Goal: Transaction & Acquisition: Download file/media

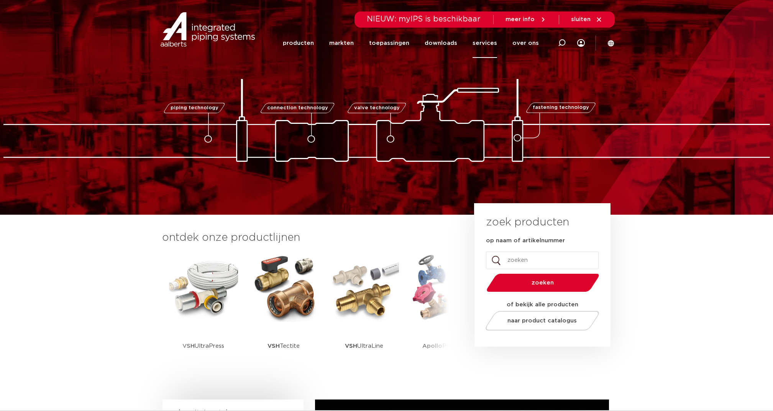
click at [495, 45] on link "services" at bounding box center [484, 43] width 25 height 30
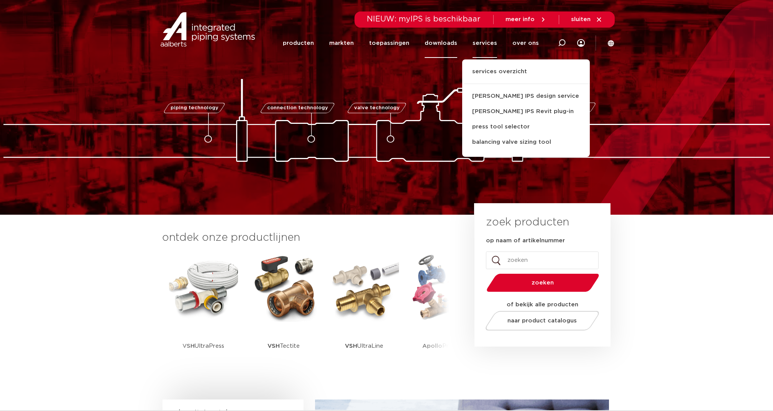
click at [449, 44] on link "downloads" at bounding box center [441, 43] width 33 height 30
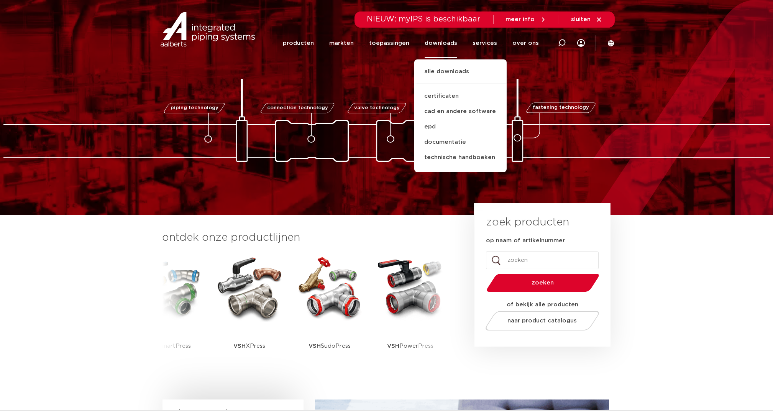
click at [11, 282] on section "ontdek onze productlijnen VSH SmartPress VSH XPress VSH SudoPress VSH PowerPres…" at bounding box center [386, 305] width 773 height 181
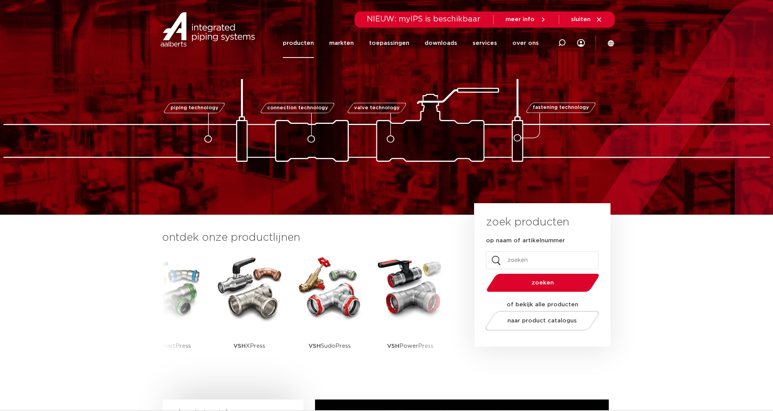
click at [290, 42] on link "producten" at bounding box center [298, 43] width 31 height 30
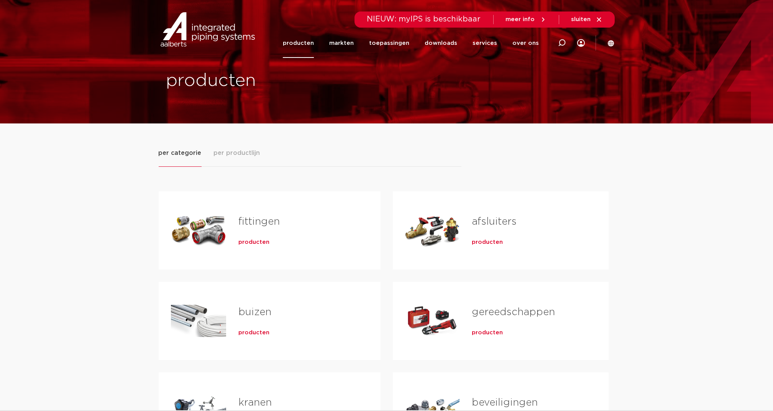
click at [241, 151] on span "per productlijn" at bounding box center [237, 152] width 46 height 9
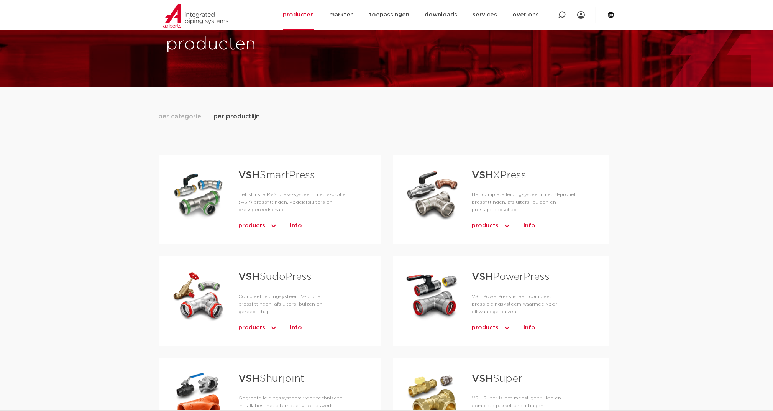
scroll to position [51, 0]
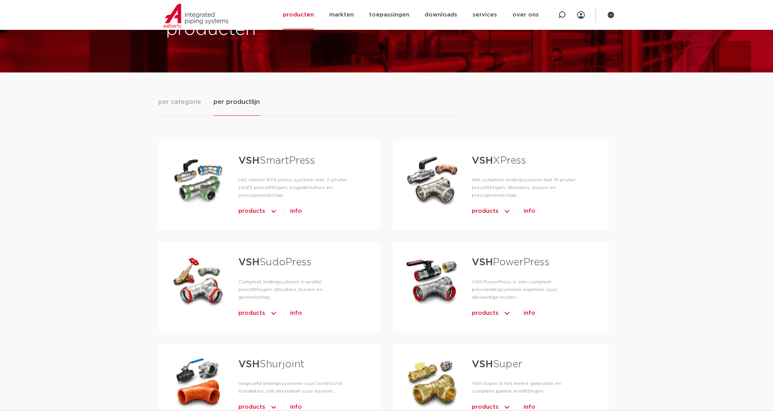
click at [497, 260] on link "VSH PowerPress" at bounding box center [511, 262] width 78 height 10
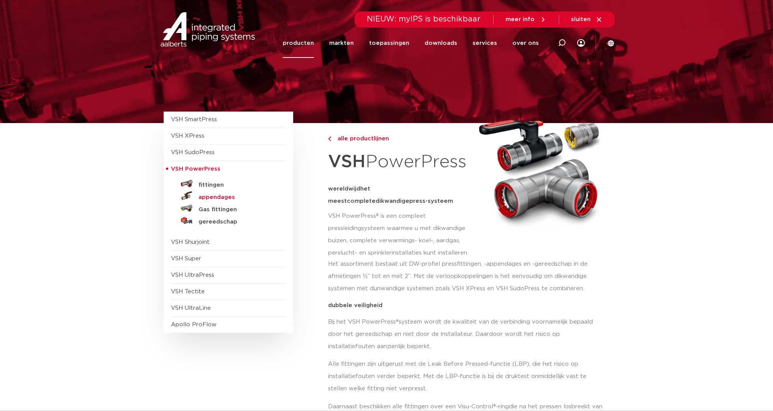
click at [215, 197] on h5 "appendages" at bounding box center [237, 197] width 76 height 7
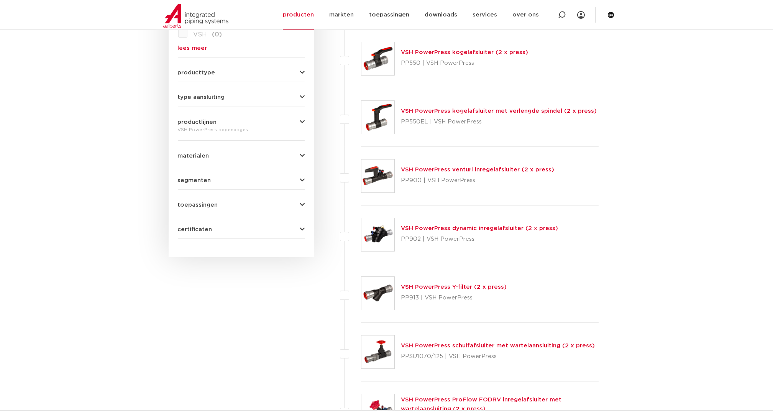
scroll to position [307, 0]
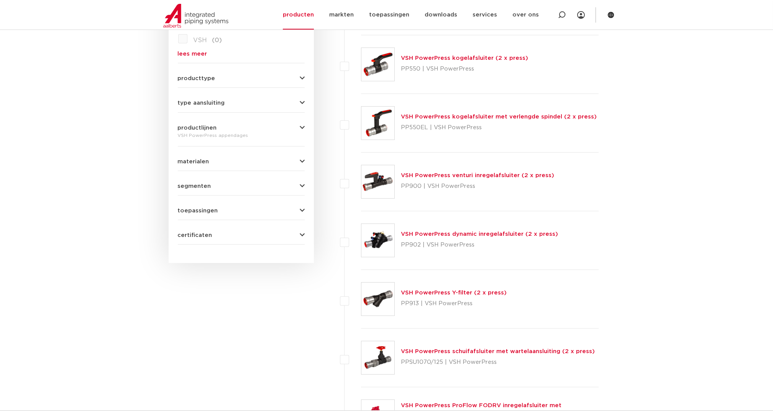
click at [419, 56] on link "VSH PowerPress kogelafsluiter (2 x press)" at bounding box center [464, 58] width 127 height 6
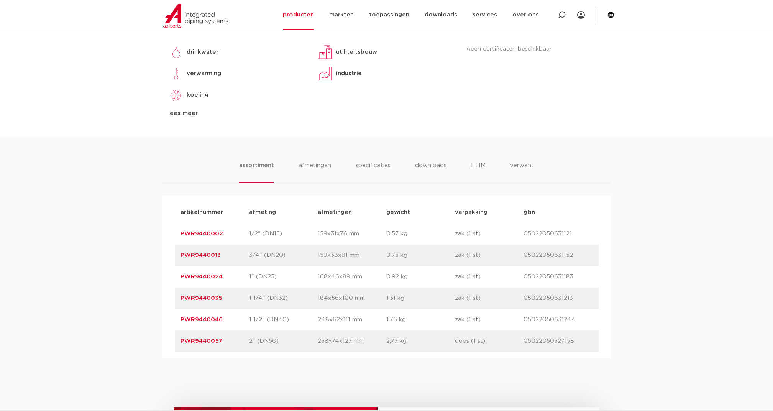
scroll to position [357, 0]
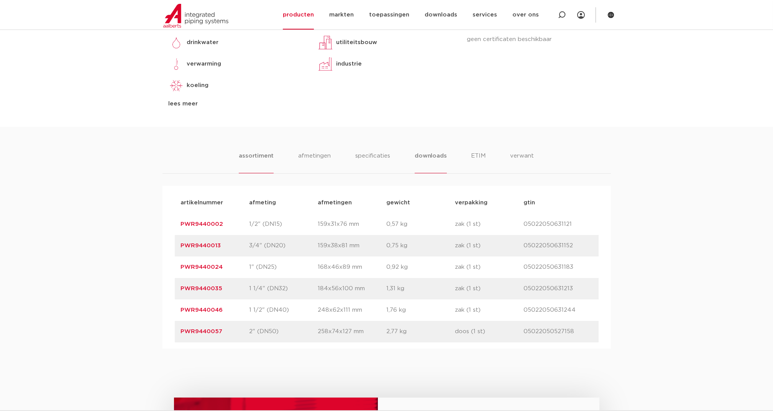
click at [439, 158] on li "downloads" at bounding box center [431, 162] width 32 height 22
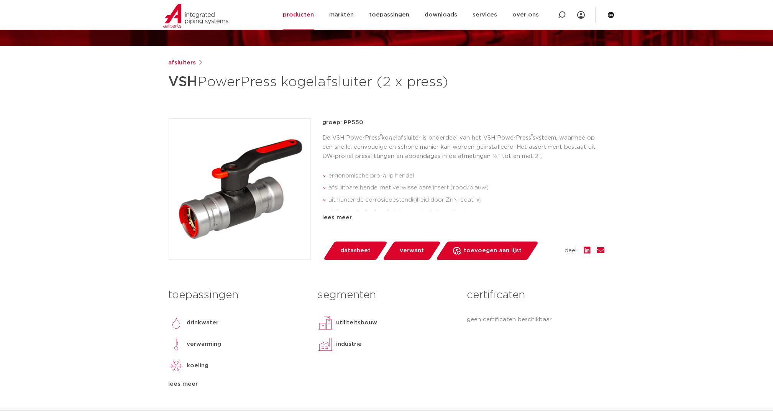
scroll to position [51, 0]
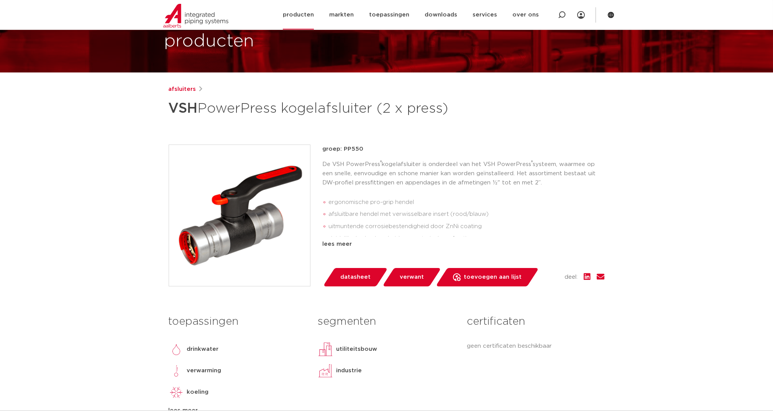
click at [297, 11] on link "producten" at bounding box center [298, 15] width 31 height 30
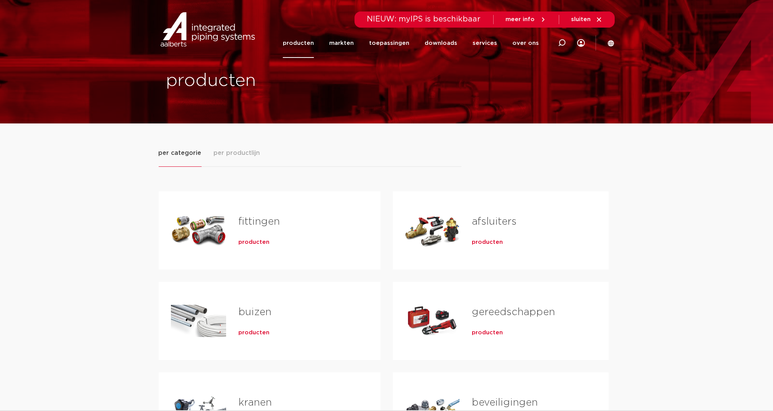
click at [243, 154] on span "per productlijn" at bounding box center [237, 152] width 46 height 9
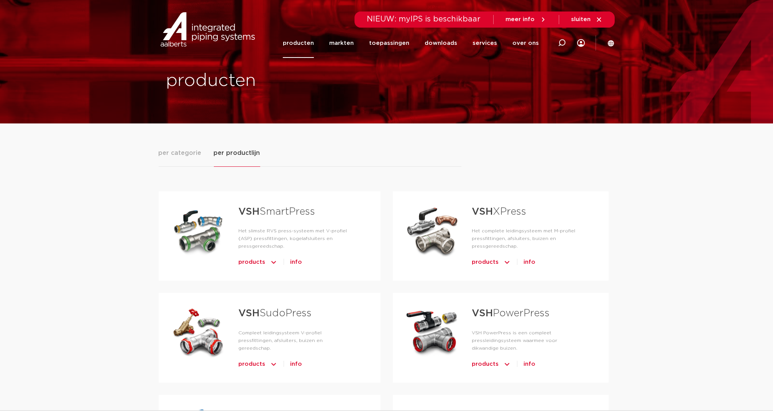
click at [507, 312] on link "VSH PowerPress" at bounding box center [511, 313] width 78 height 10
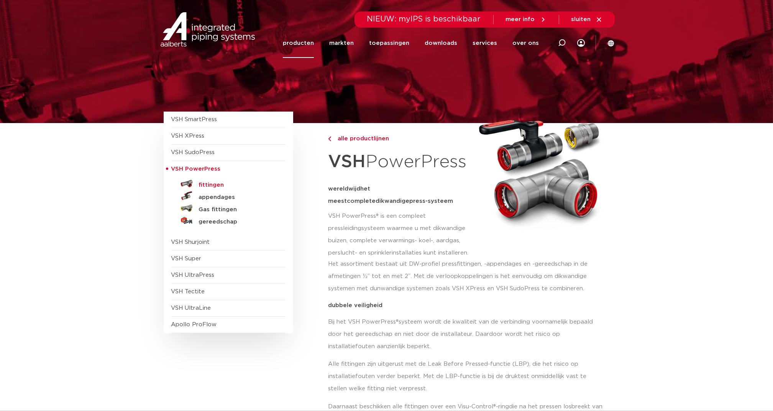
click at [210, 185] on h5 "fittingen" at bounding box center [237, 185] width 76 height 7
click at [211, 194] on h5 "appendages" at bounding box center [237, 197] width 76 height 7
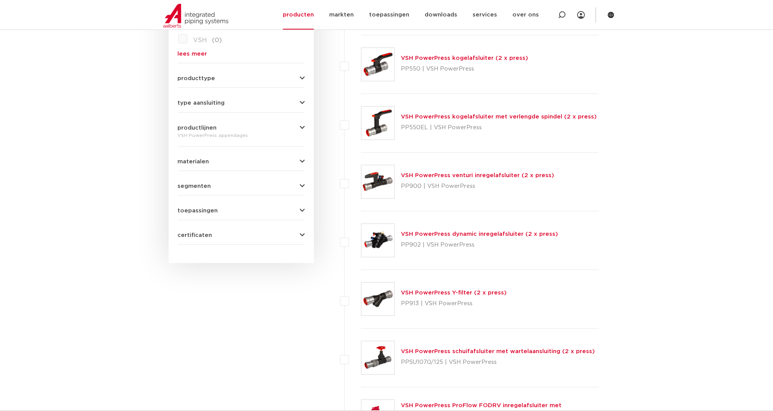
scroll to position [204, 0]
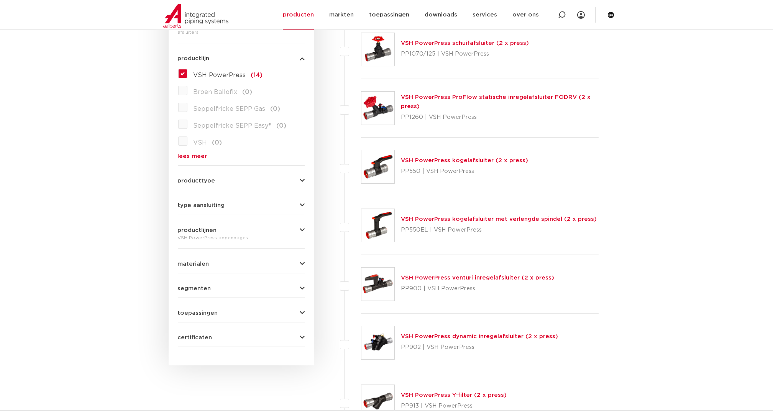
click at [201, 337] on span "certificaten" at bounding box center [195, 337] width 34 height 6
click at [202, 334] on span "certificaten" at bounding box center [195, 337] width 34 height 6
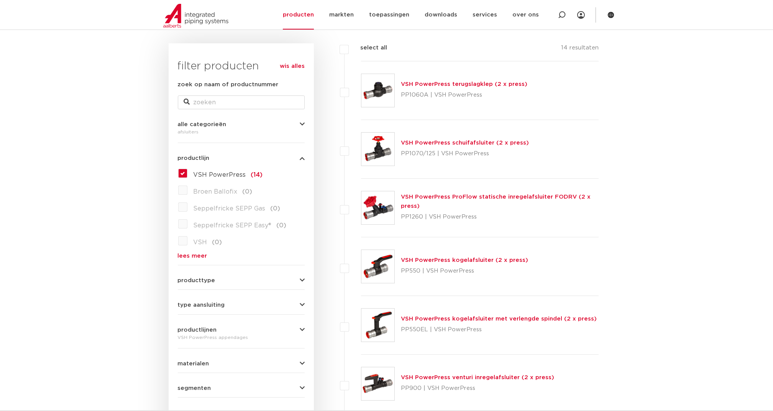
scroll to position [102, 0]
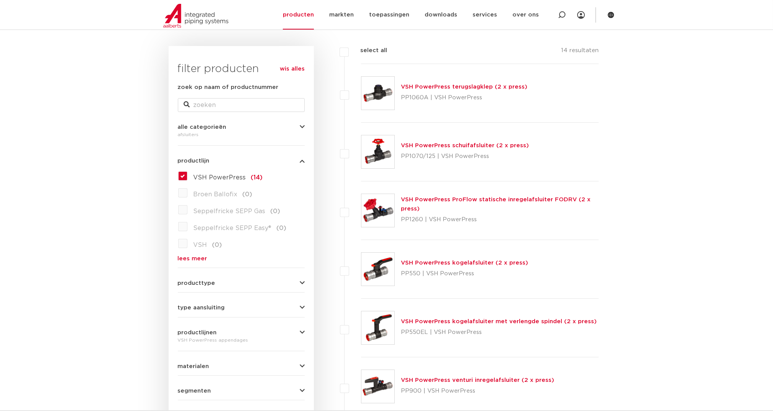
click at [427, 319] on link "VSH PowerPress kogelafsluiter met verlengde spindel (2 x press)" at bounding box center [499, 321] width 196 height 6
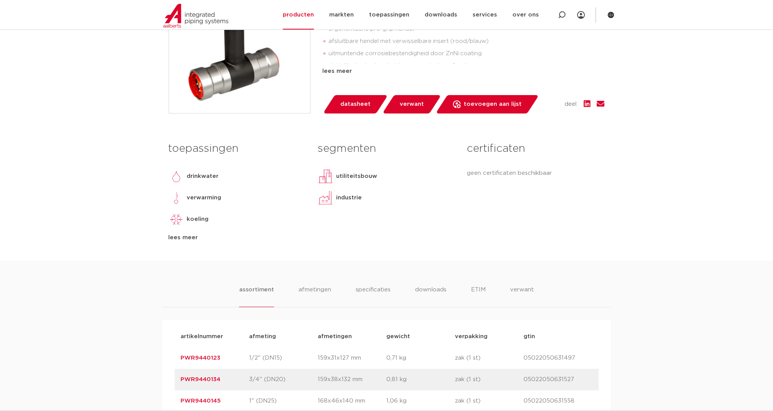
scroll to position [255, 0]
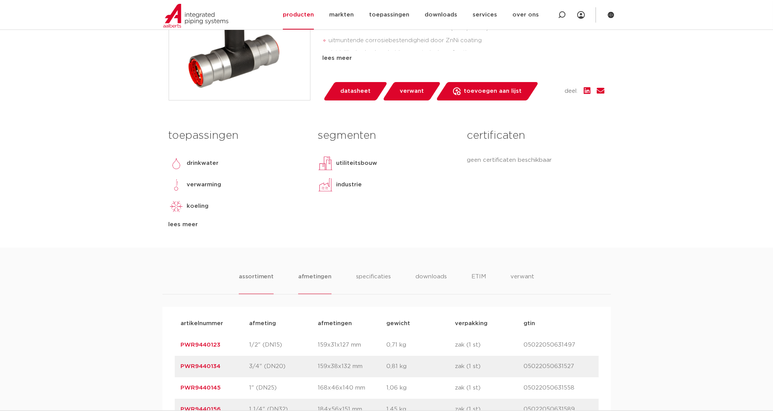
click at [328, 277] on li "afmetingen" at bounding box center [314, 283] width 33 height 22
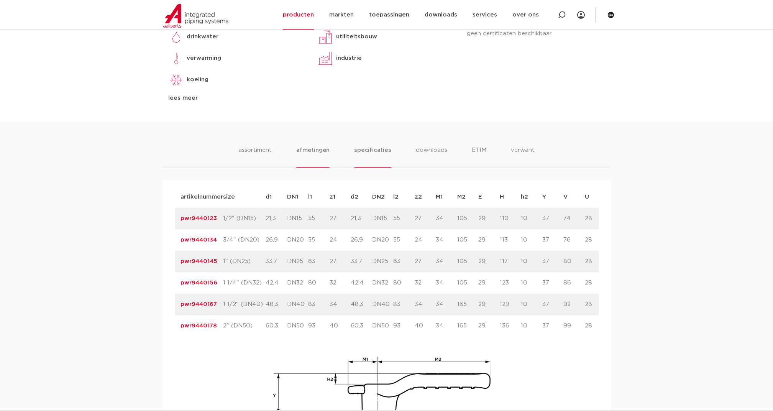
scroll to position [408, 0]
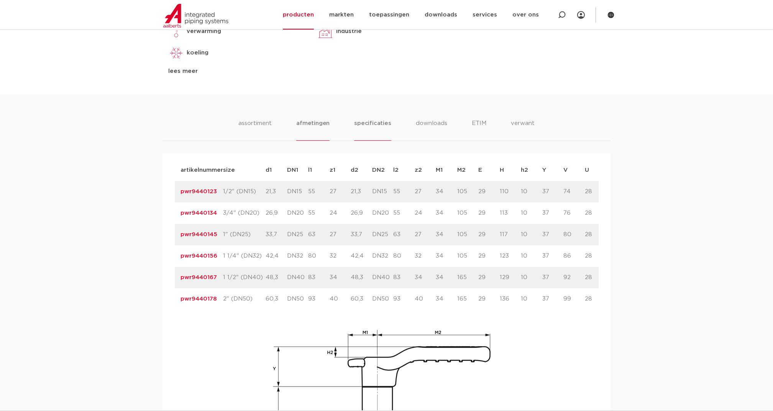
click at [362, 127] on li "specificaties" at bounding box center [372, 130] width 37 height 22
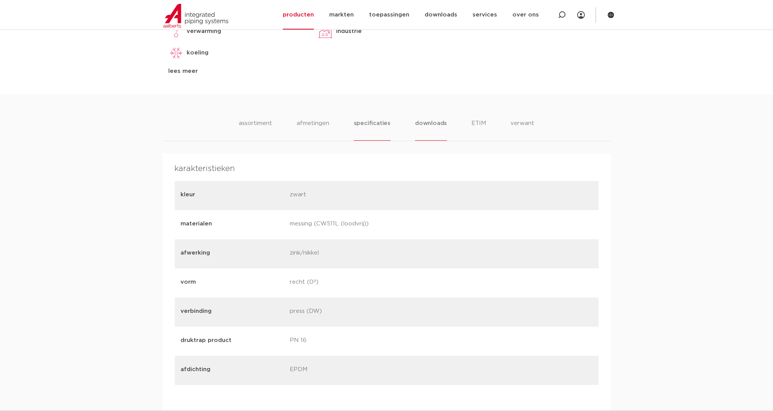
click at [420, 123] on li "downloads" at bounding box center [431, 130] width 32 height 22
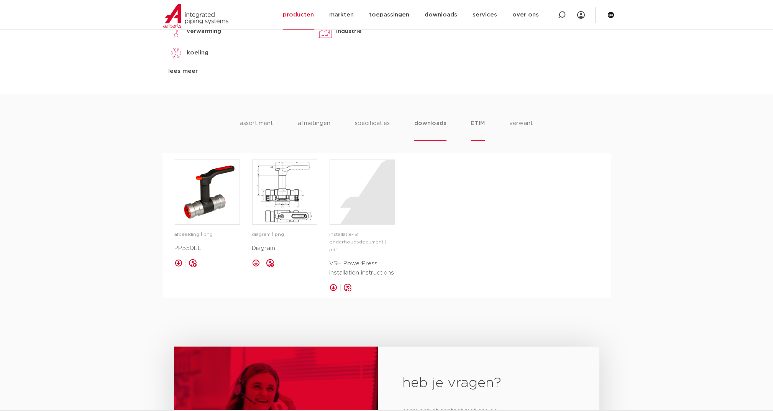
click at [482, 122] on li "ETIM" at bounding box center [478, 130] width 14 height 22
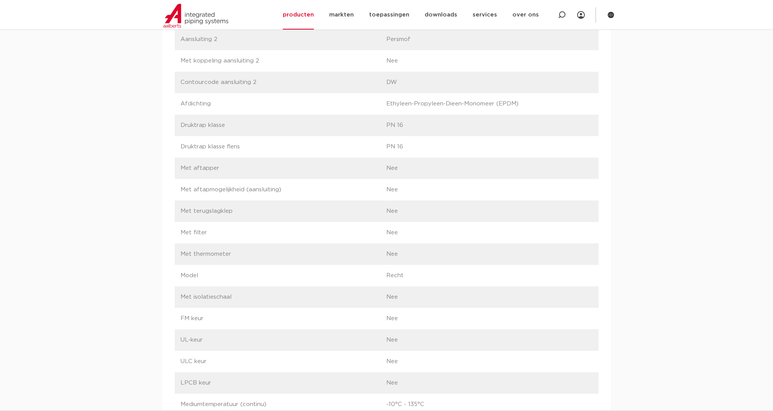
scroll to position [766, 0]
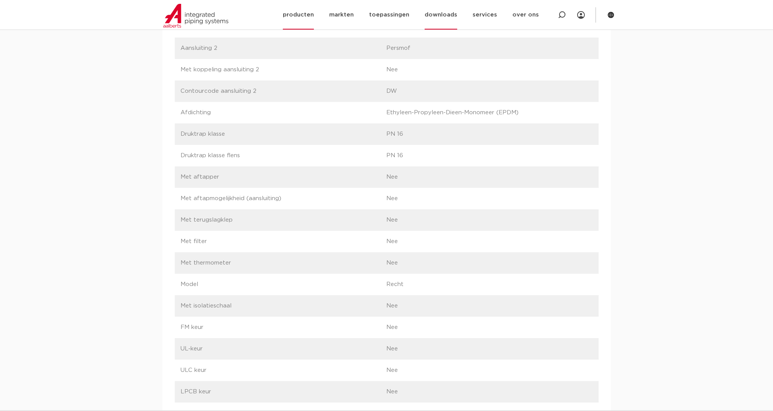
click at [441, 13] on link "downloads" at bounding box center [441, 15] width 33 height 30
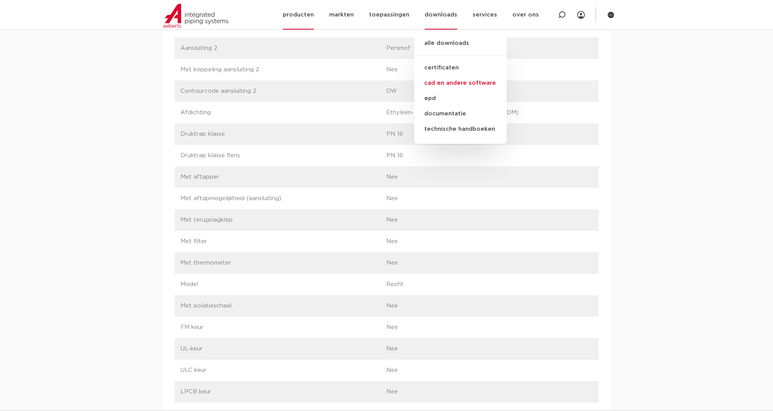
click at [438, 83] on link "cad en andere software" at bounding box center [460, 82] width 92 height 15
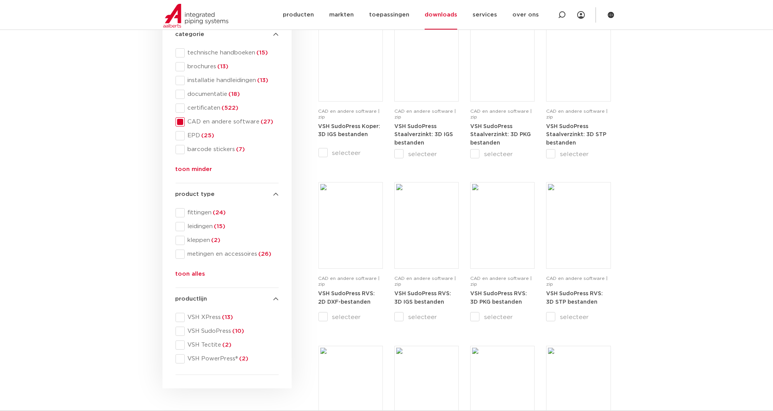
scroll to position [204, 0]
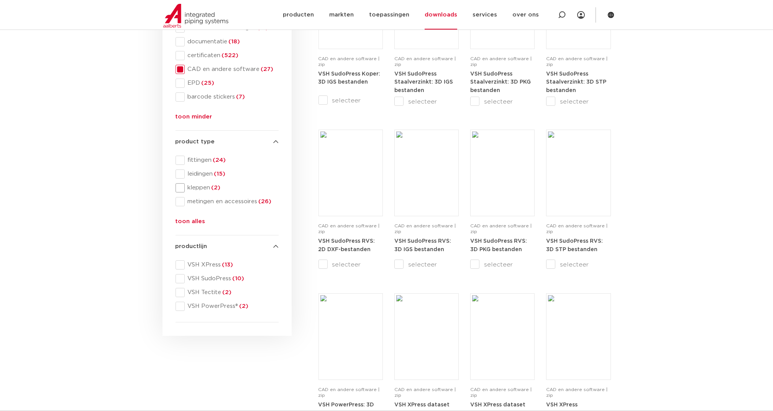
click at [180, 187] on span at bounding box center [179, 187] width 9 height 9
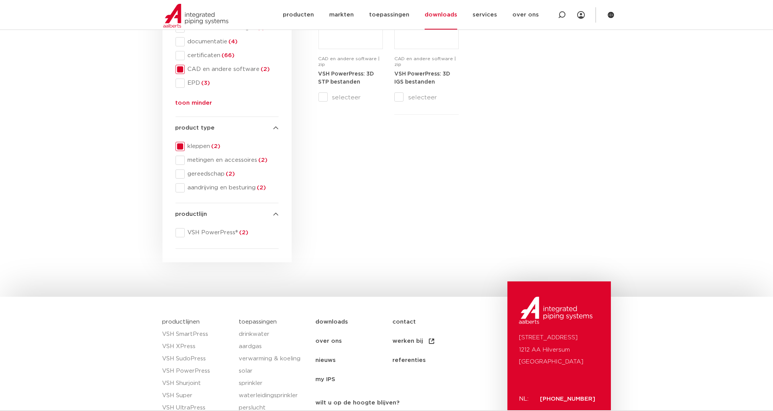
scroll to position [153, 0]
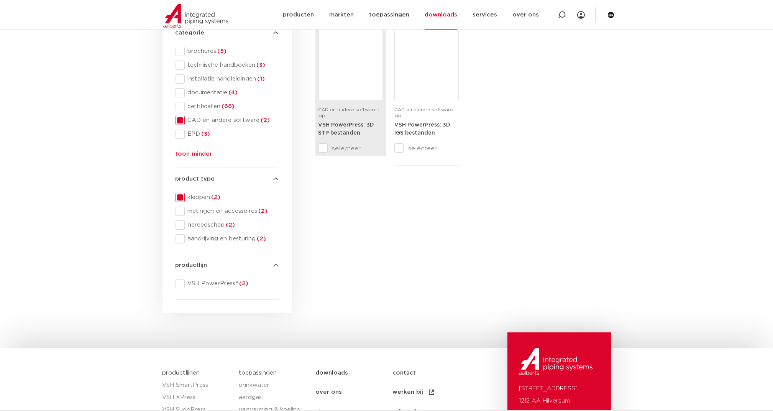
click at [351, 128] on div "VSH PowerPress: 3D STP bestanden" at bounding box center [350, 132] width 64 height 23
click at [323, 149] on input "selecteer" at bounding box center [334, 148] width 32 height 9
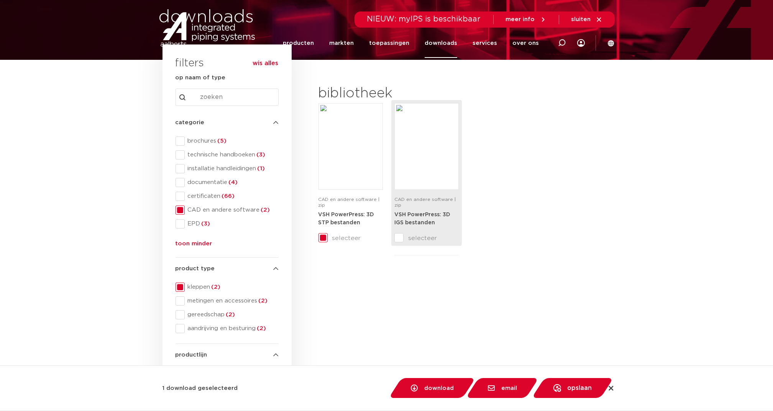
scroll to position [0, 0]
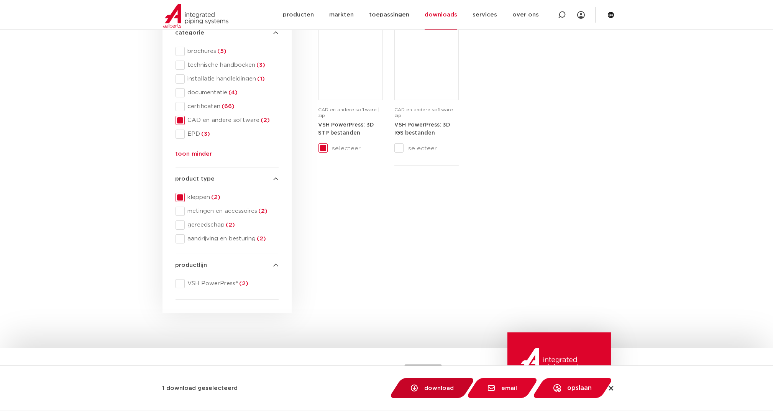
click at [429, 385] on span "download" at bounding box center [439, 388] width 30 height 6
checkbox input "false"
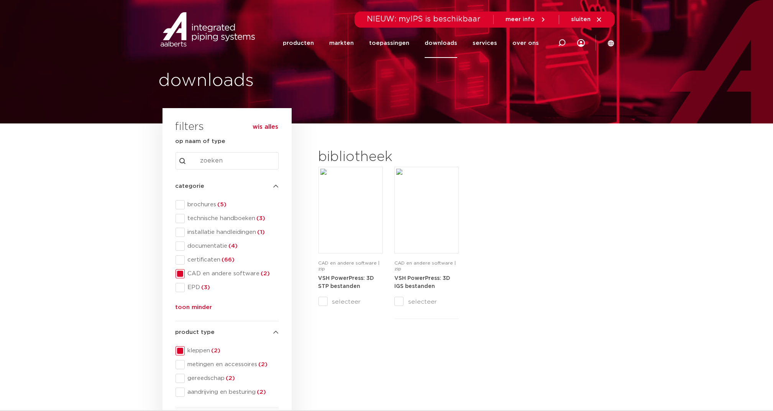
scroll to position [102, 0]
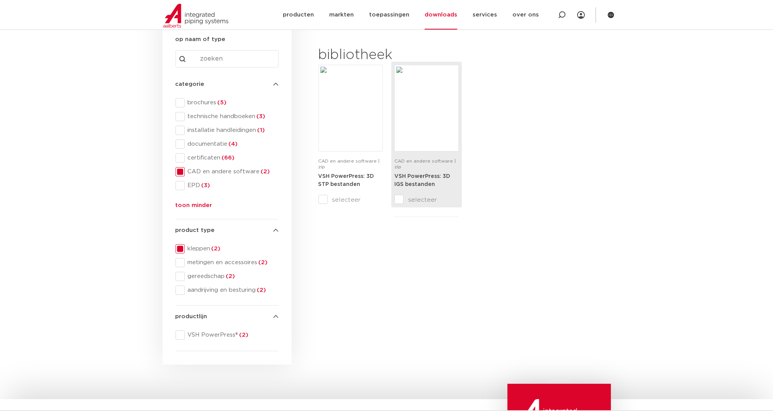
click at [396, 201] on input "selecteer" at bounding box center [410, 199] width 32 height 9
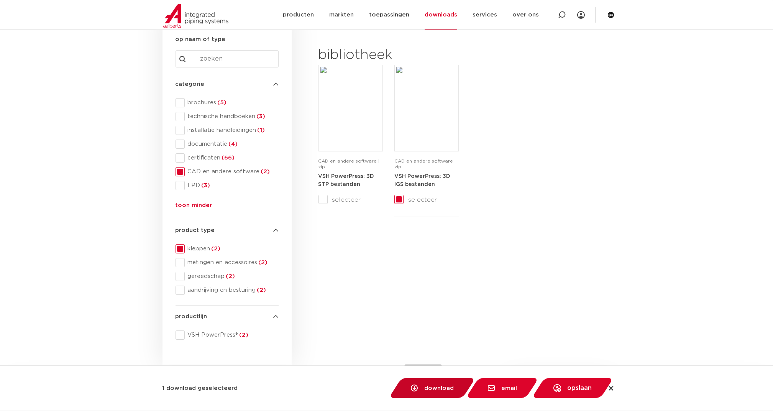
click at [421, 392] on link "download" at bounding box center [431, 388] width 87 height 20
checkbox input "false"
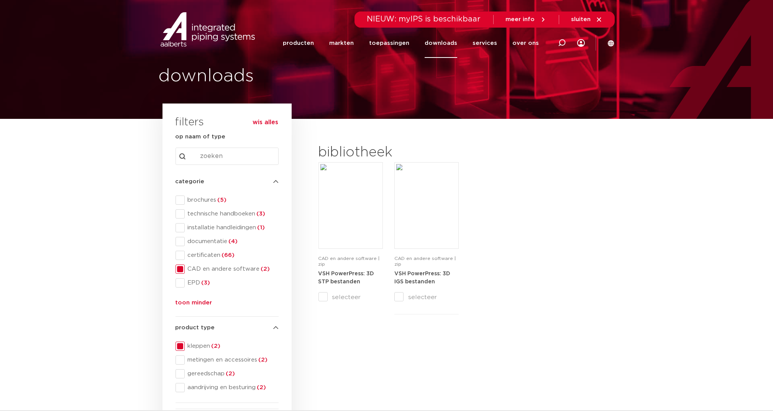
scroll to position [0, 0]
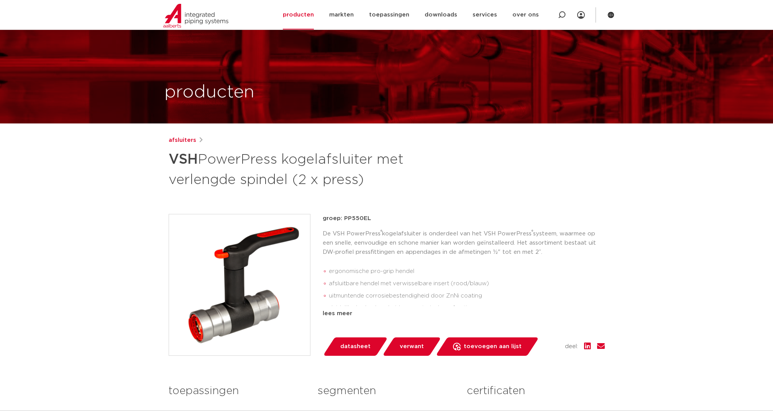
scroll to position [766, 0]
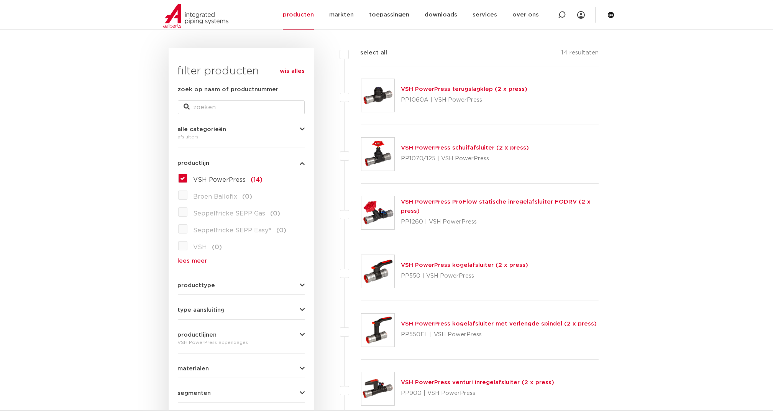
scroll to position [102, 0]
